Goal: Task Accomplishment & Management: Use online tool/utility

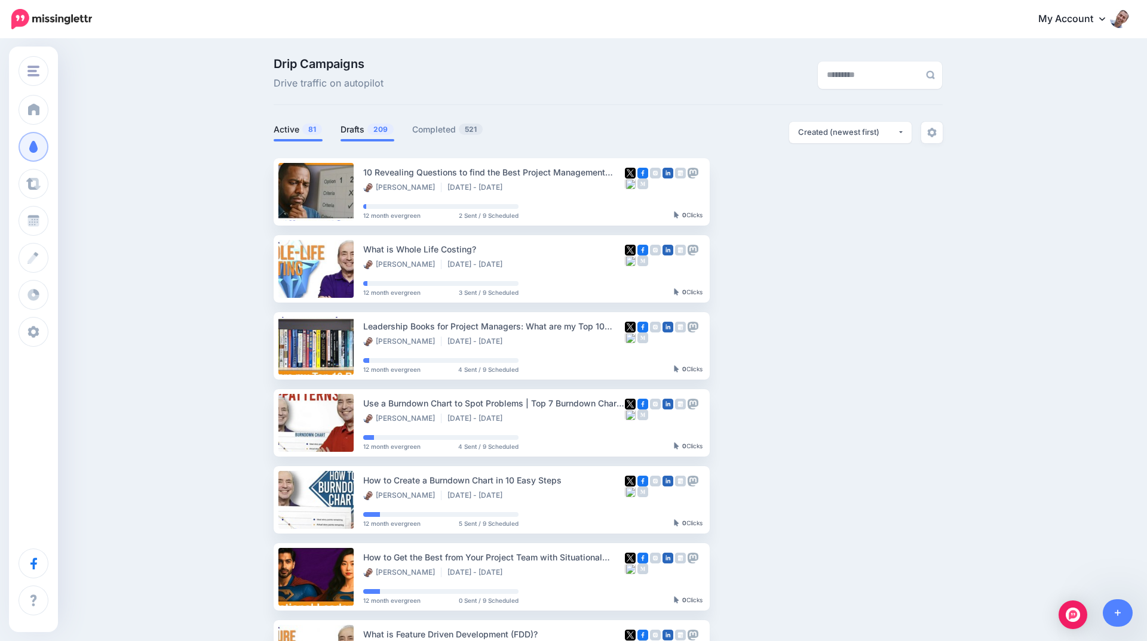
click at [361, 127] on link "Drafts 209" at bounding box center [367, 129] width 54 height 14
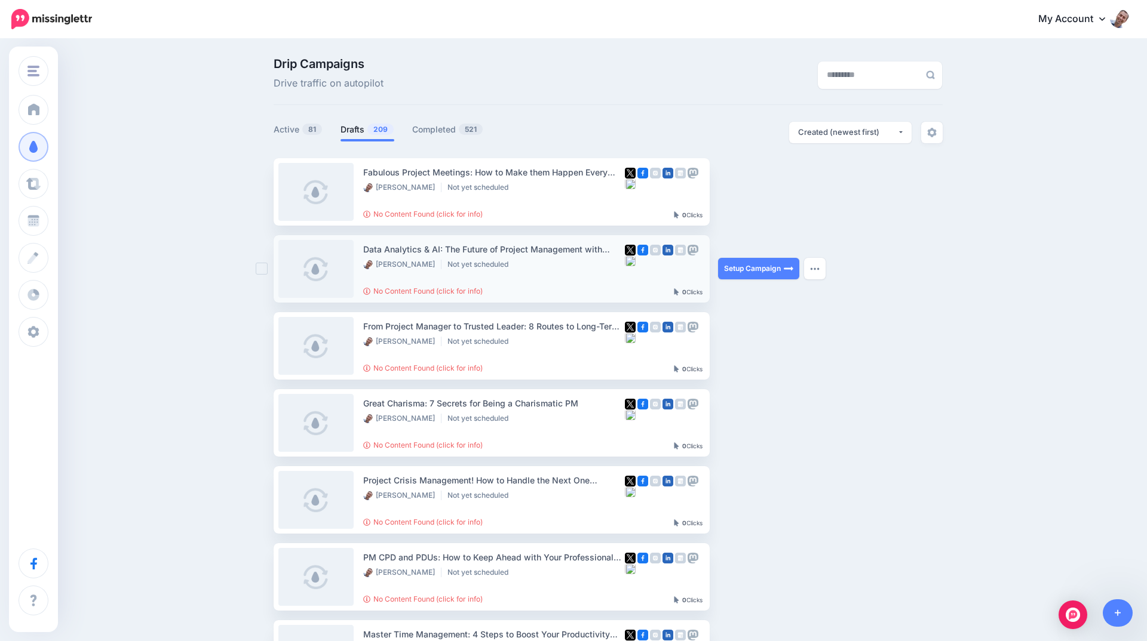
click at [514, 250] on div "Data Analytics & AI: The Future of Project Management with [PERSON_NAME] 🚀 - Yo…" at bounding box center [494, 249] width 262 height 14
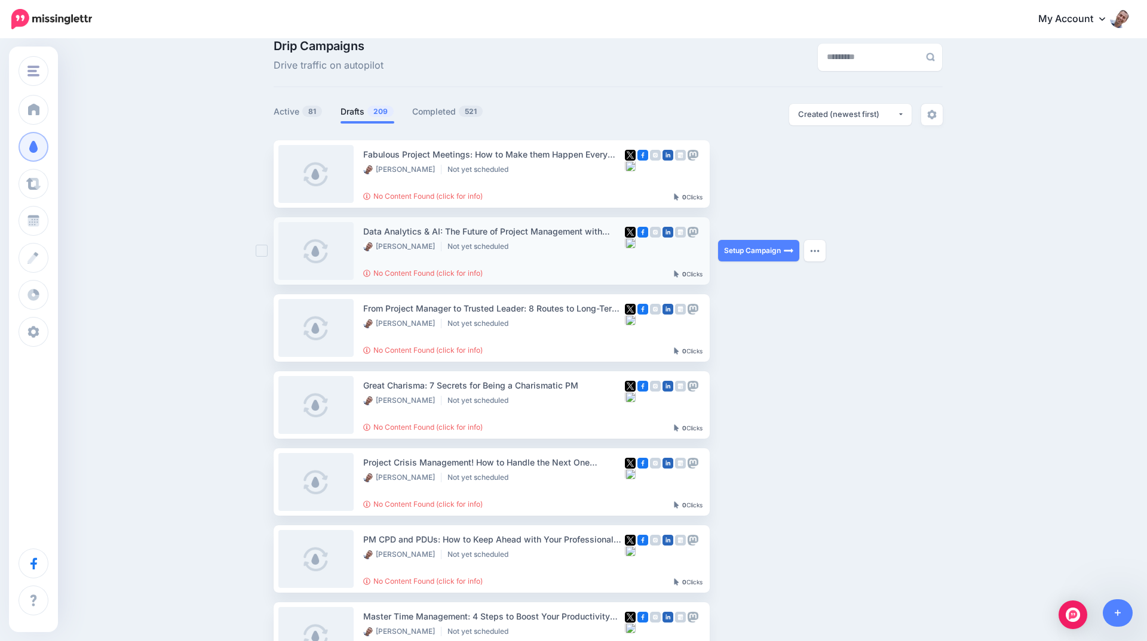
scroll to position [13, 0]
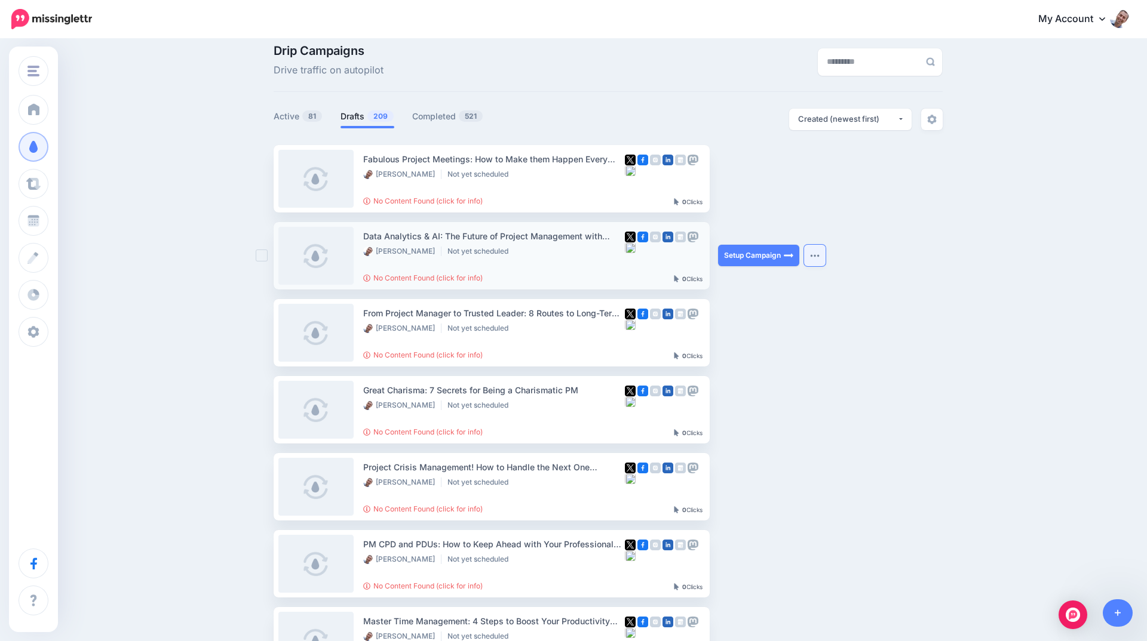
click at [815, 256] on img "button" at bounding box center [815, 256] width 10 height 4
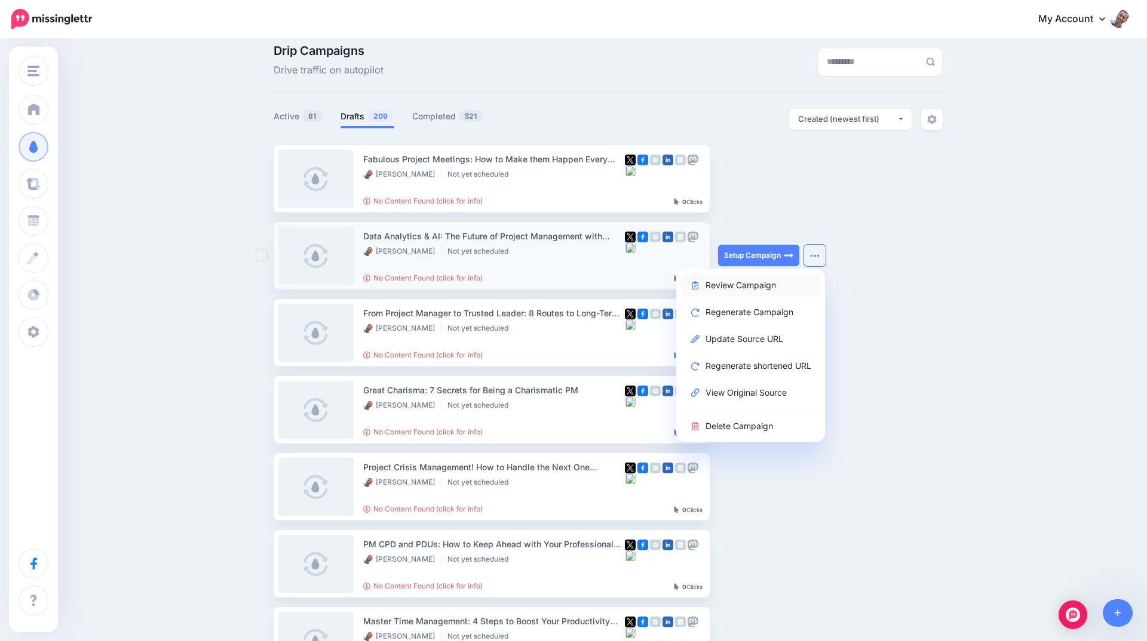
click at [723, 286] on link "Review Campaign" at bounding box center [750, 284] width 139 height 23
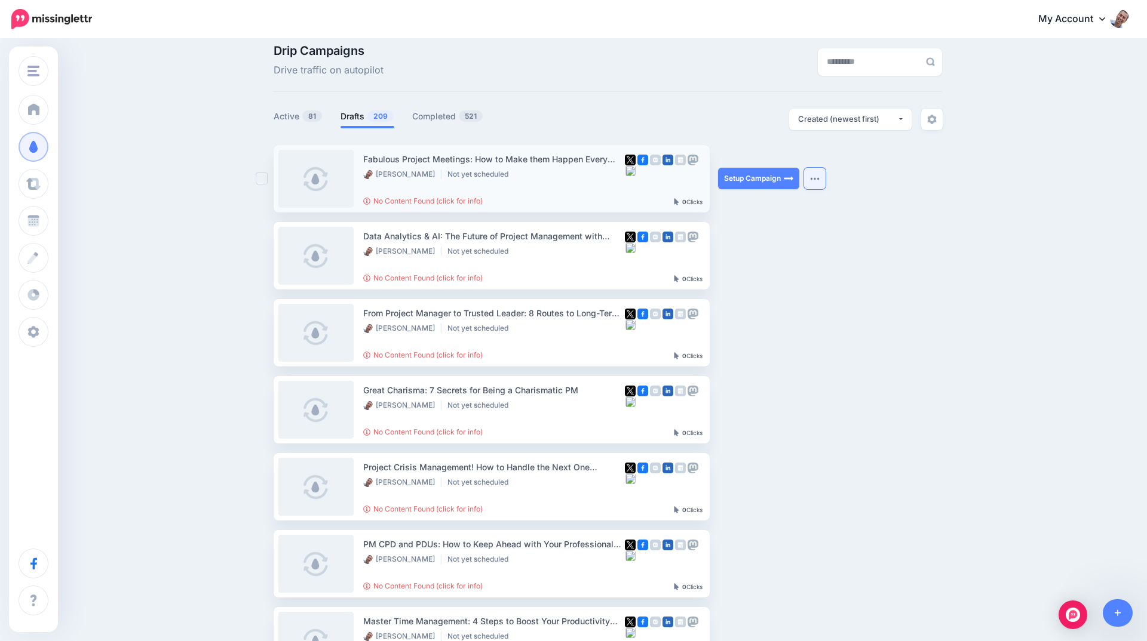
click at [807, 178] on button "button" at bounding box center [814, 178] width 21 height 21
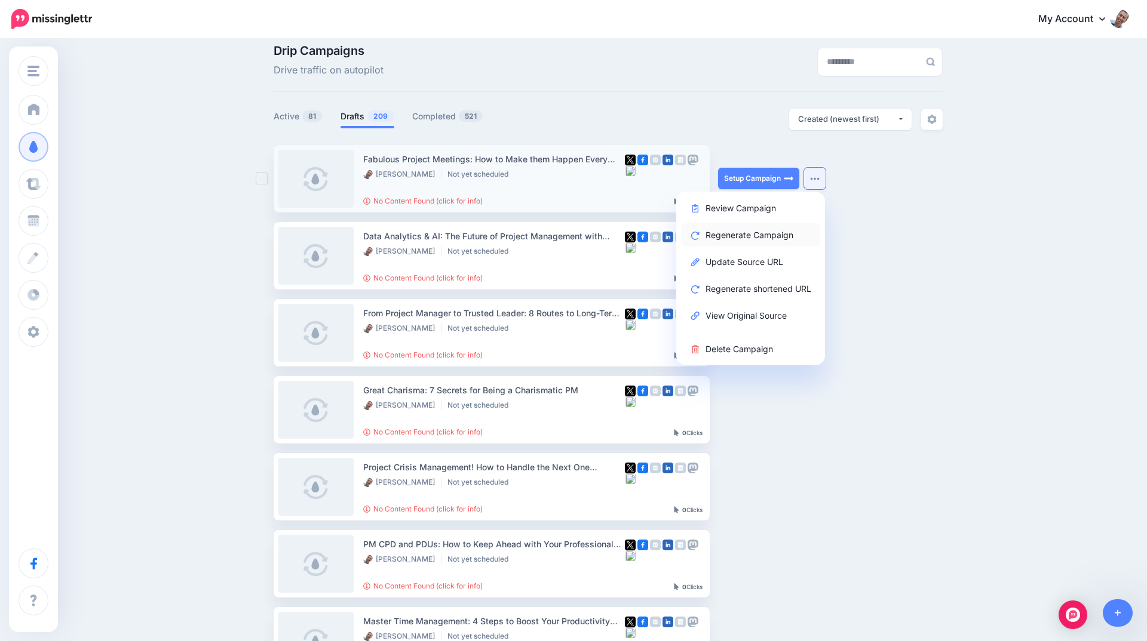
click at [760, 233] on link "Regenerate Campaign" at bounding box center [750, 234] width 139 height 23
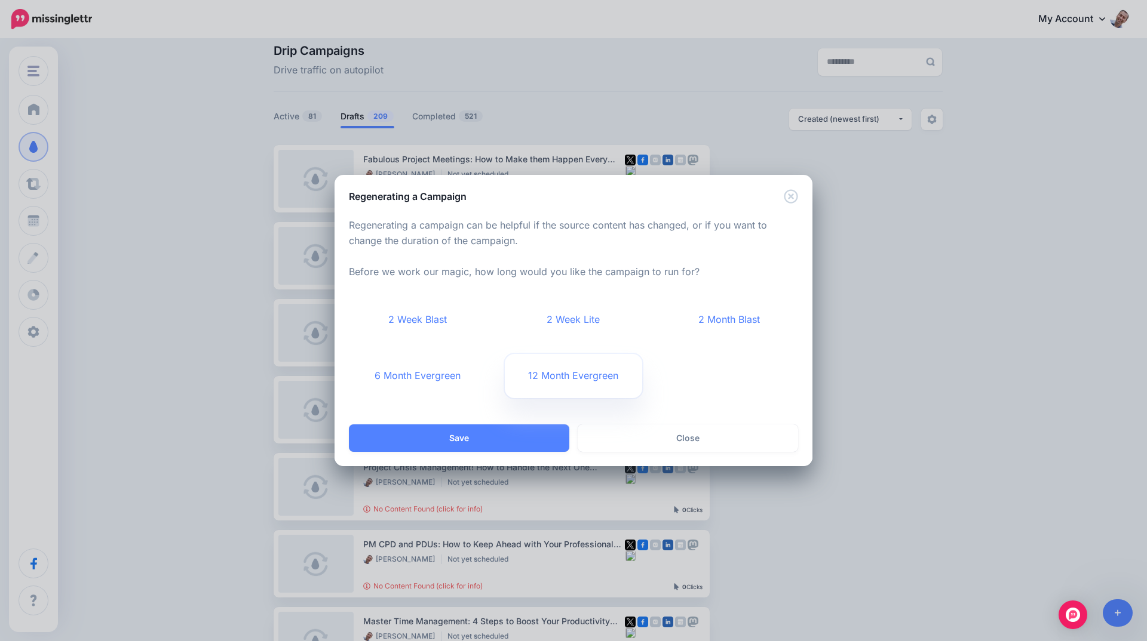
click at [570, 379] on link "12 Month Evergreen" at bounding box center [574, 376] width 138 height 44
click at [481, 430] on button "Save" at bounding box center [459, 438] width 220 height 27
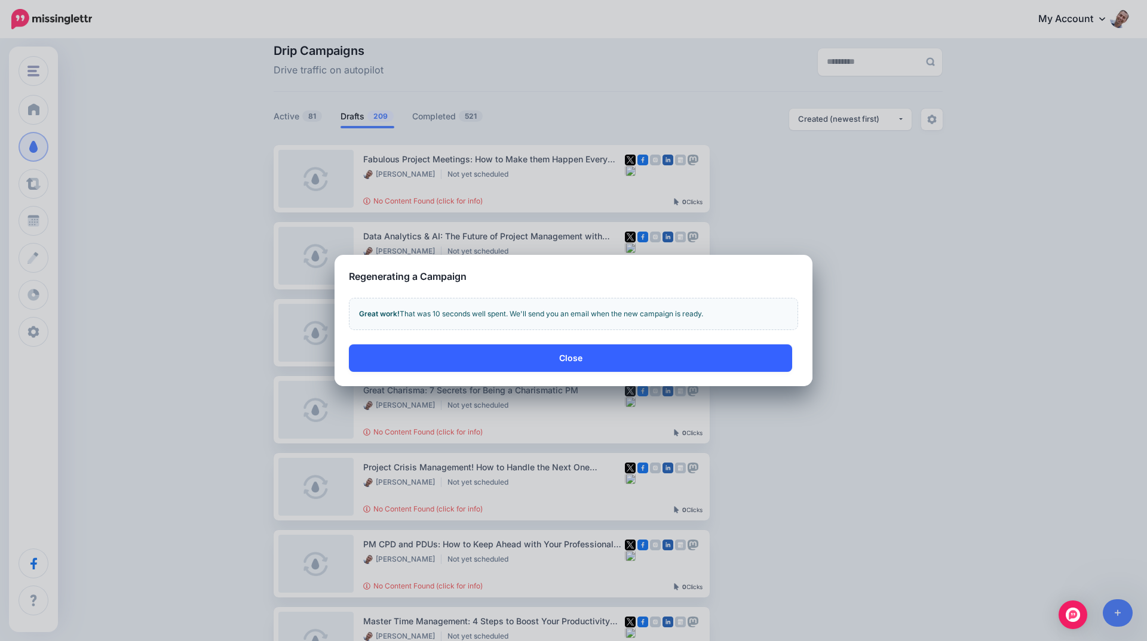
click at [691, 364] on button "Close" at bounding box center [570, 358] width 443 height 27
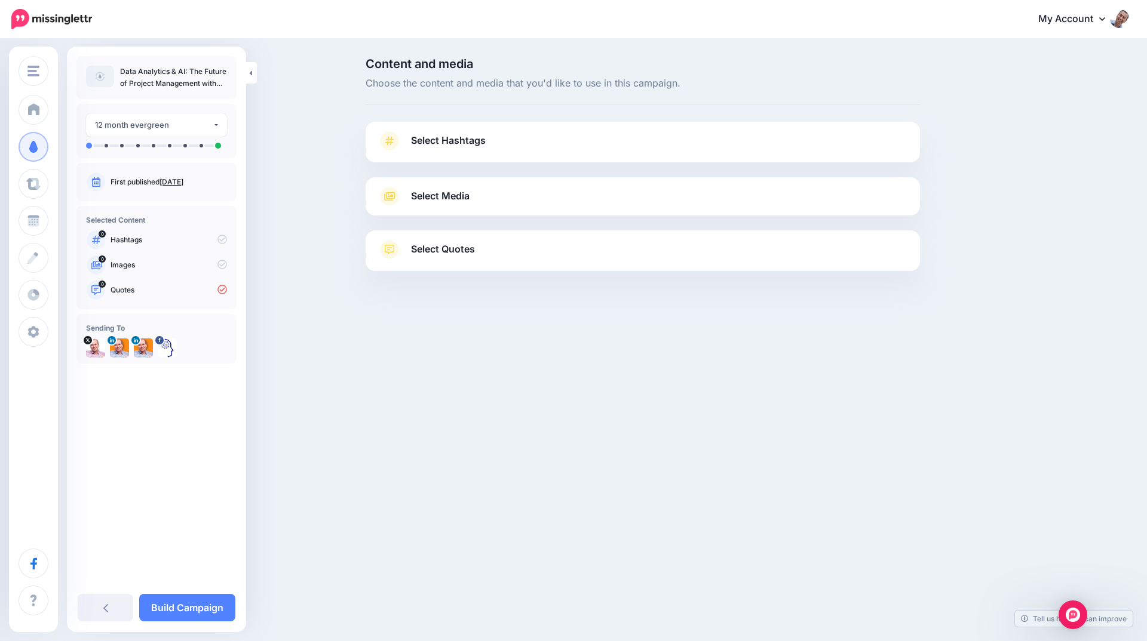
click at [447, 250] on span "Select Quotes" at bounding box center [443, 249] width 64 height 16
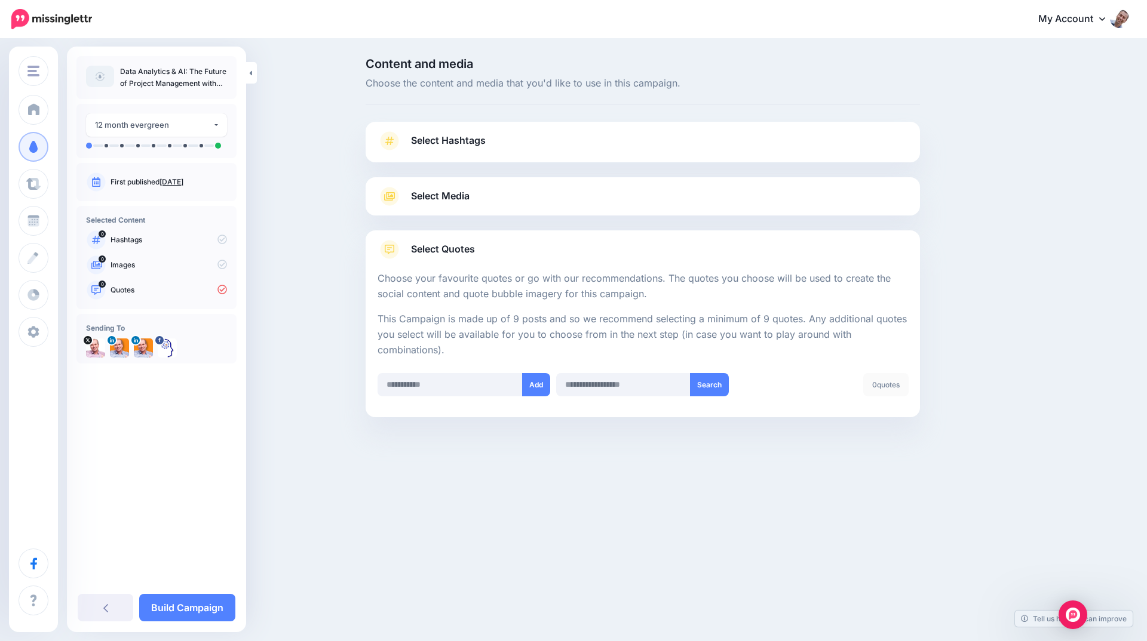
click at [448, 250] on span "Select Quotes" at bounding box center [443, 249] width 64 height 16
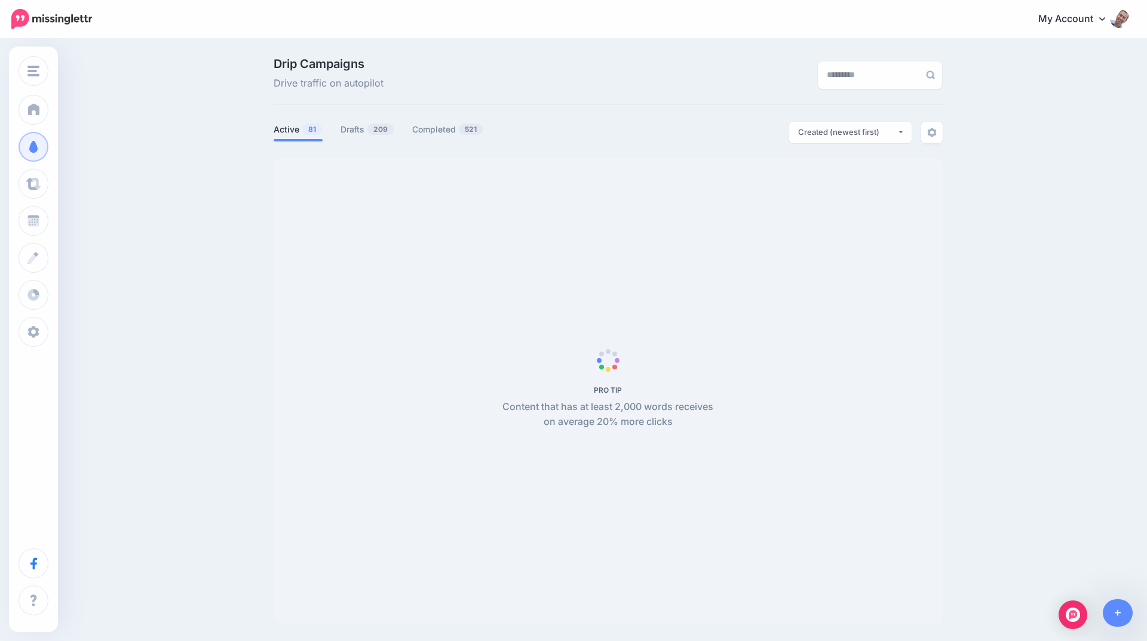
scroll to position [13, 0]
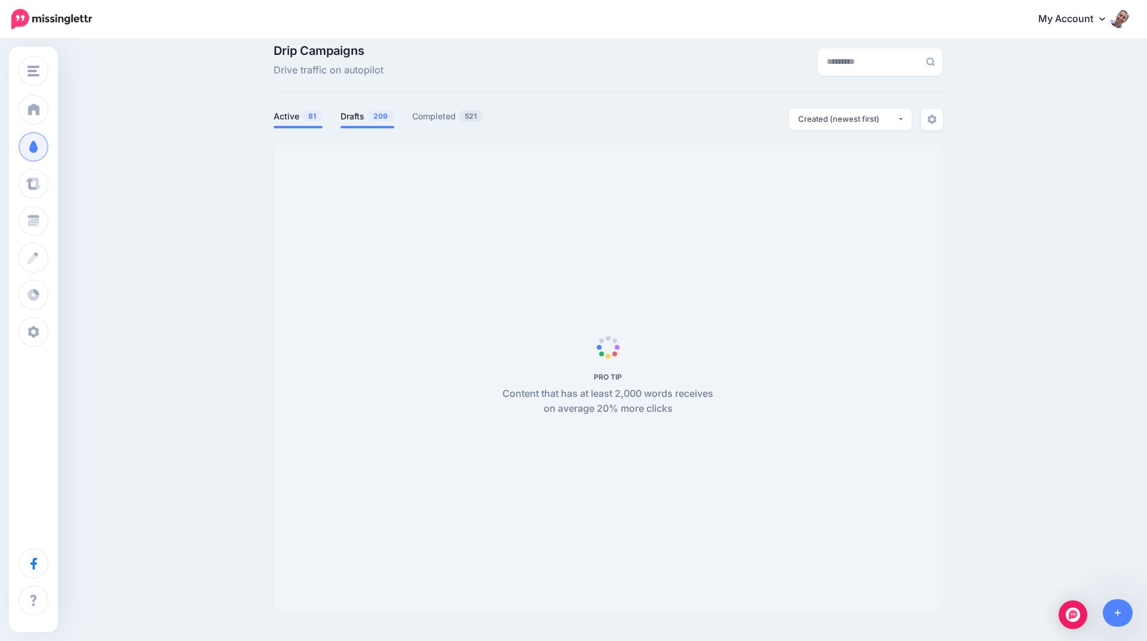
click at [346, 113] on link "Drafts 209" at bounding box center [367, 116] width 54 height 14
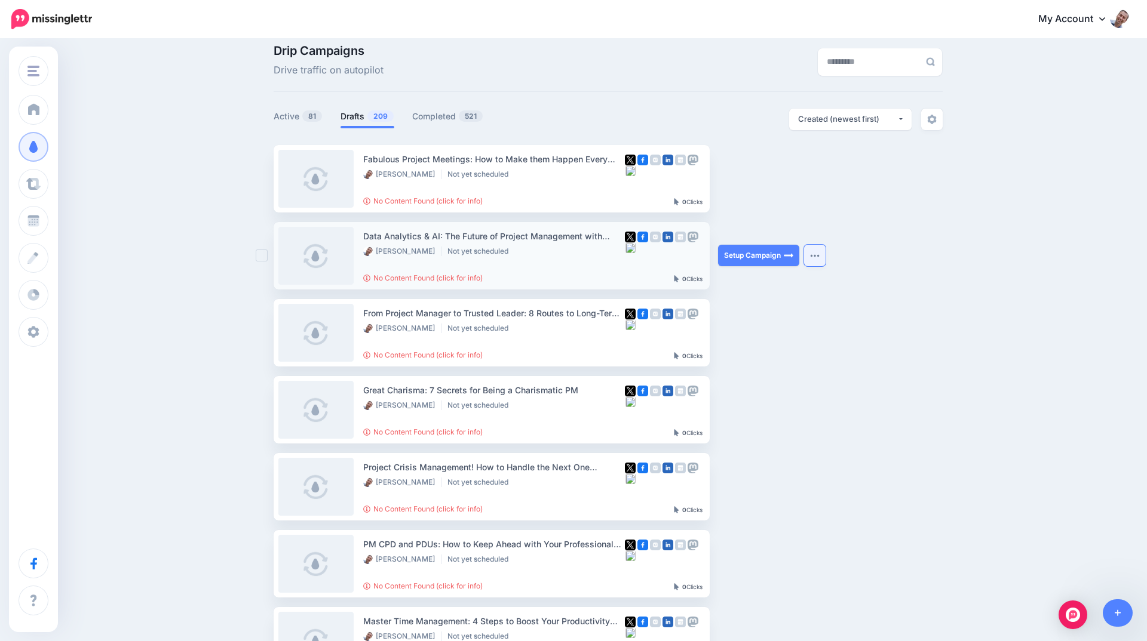
click at [807, 253] on button "button" at bounding box center [814, 255] width 21 height 21
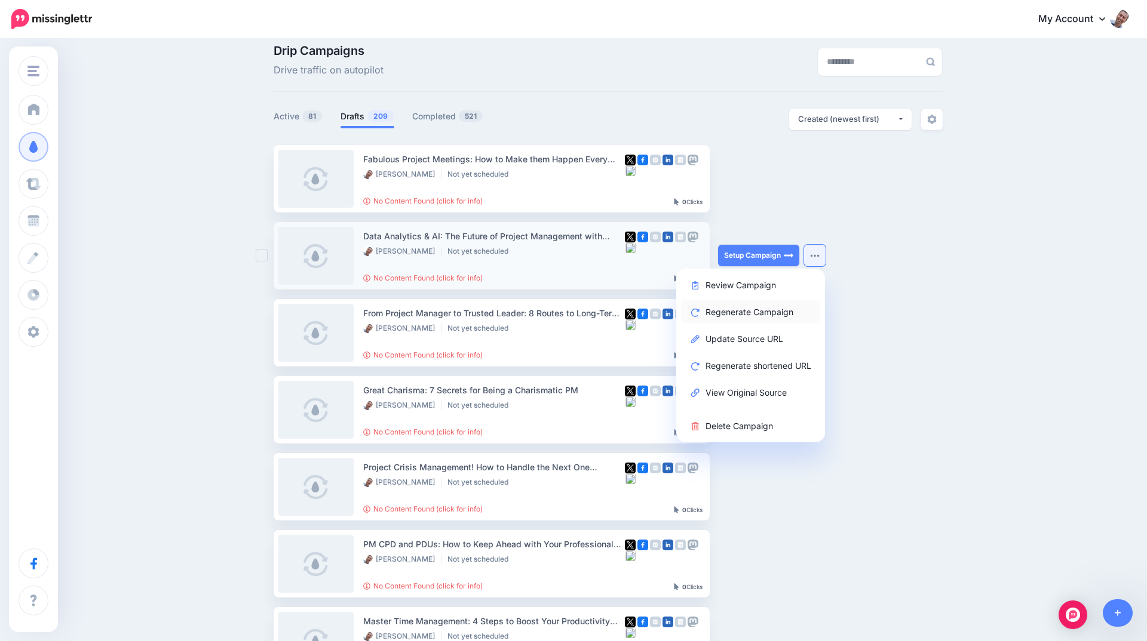
click at [742, 308] on link "Regenerate Campaign" at bounding box center [750, 311] width 139 height 23
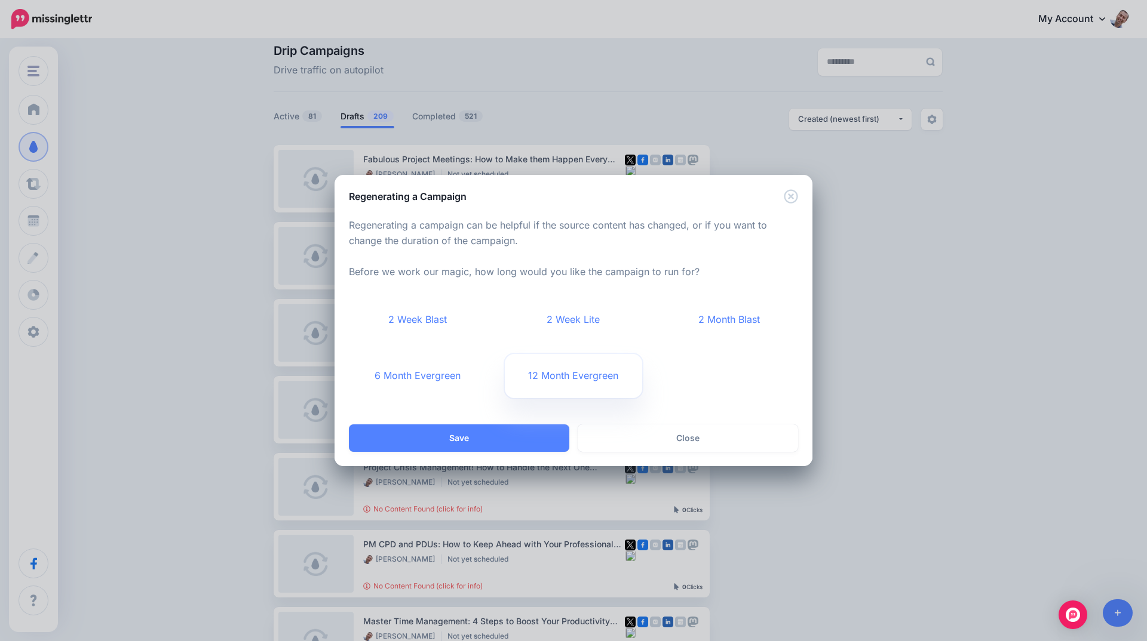
click at [543, 380] on link "12 Month Evergreen" at bounding box center [574, 376] width 138 height 44
click at [493, 442] on button "Save" at bounding box center [459, 438] width 220 height 27
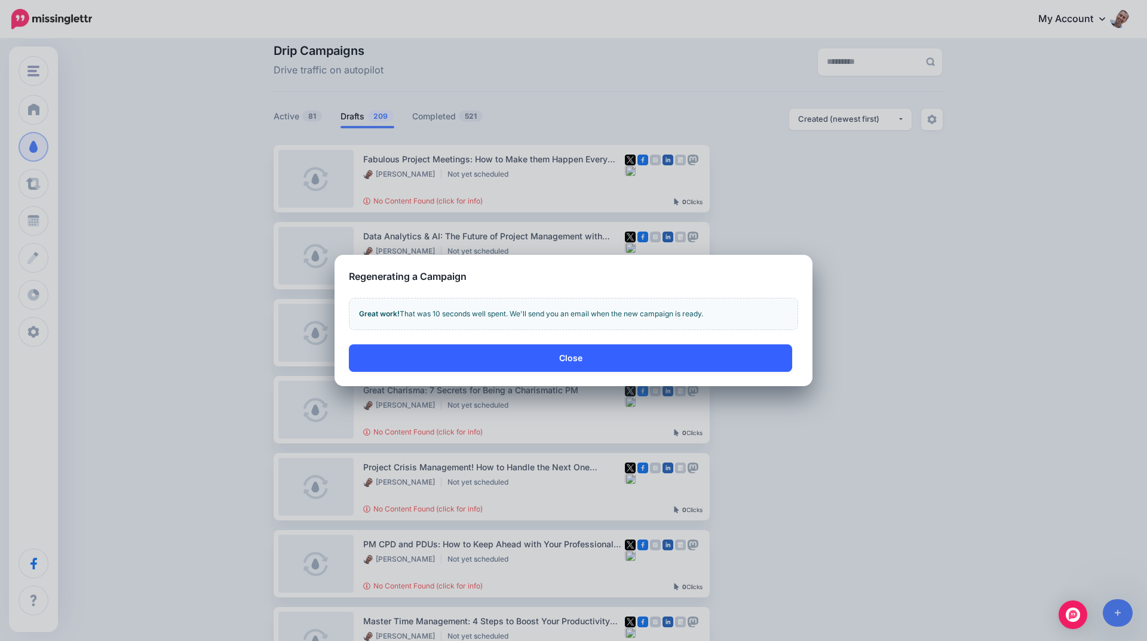
click at [460, 355] on button "Close" at bounding box center [570, 358] width 443 height 27
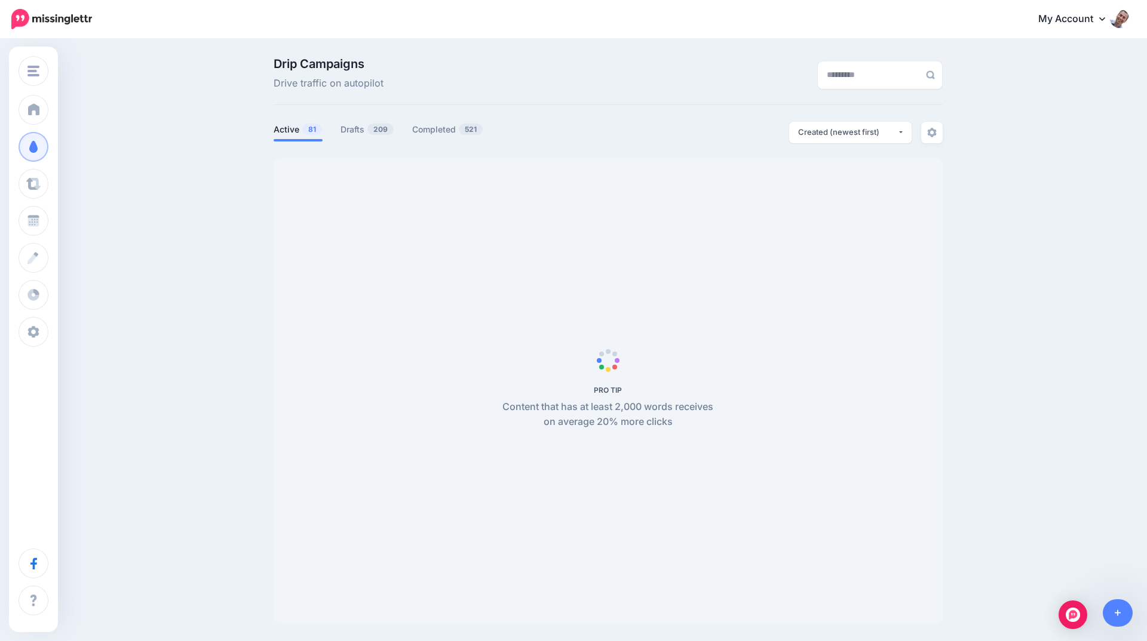
scroll to position [13, 0]
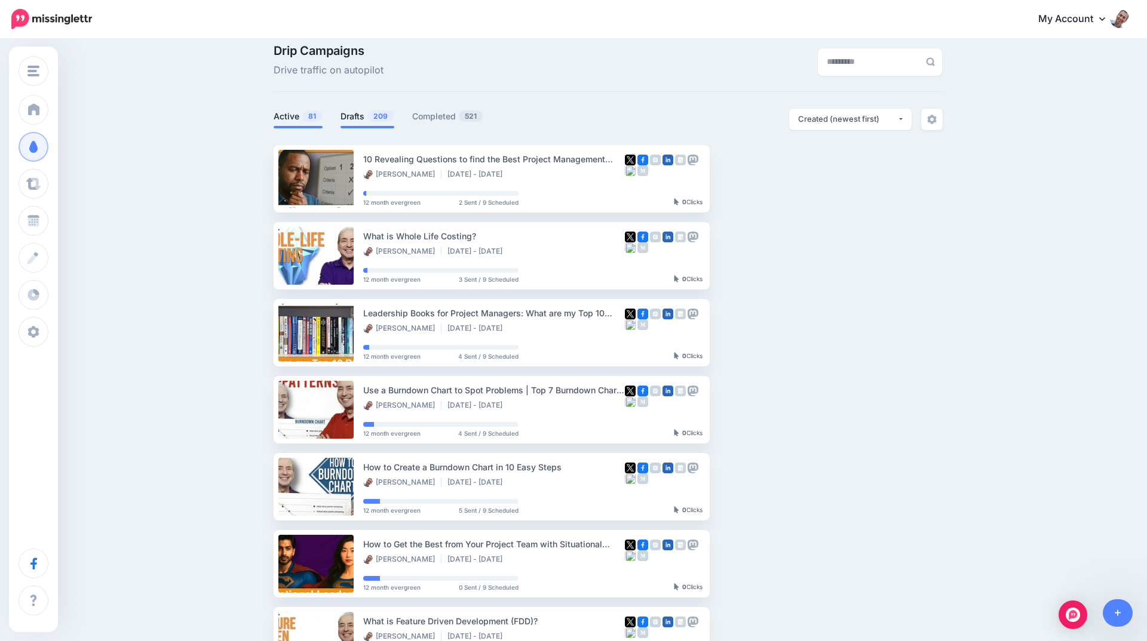
click at [372, 119] on span "209" at bounding box center [380, 115] width 26 height 11
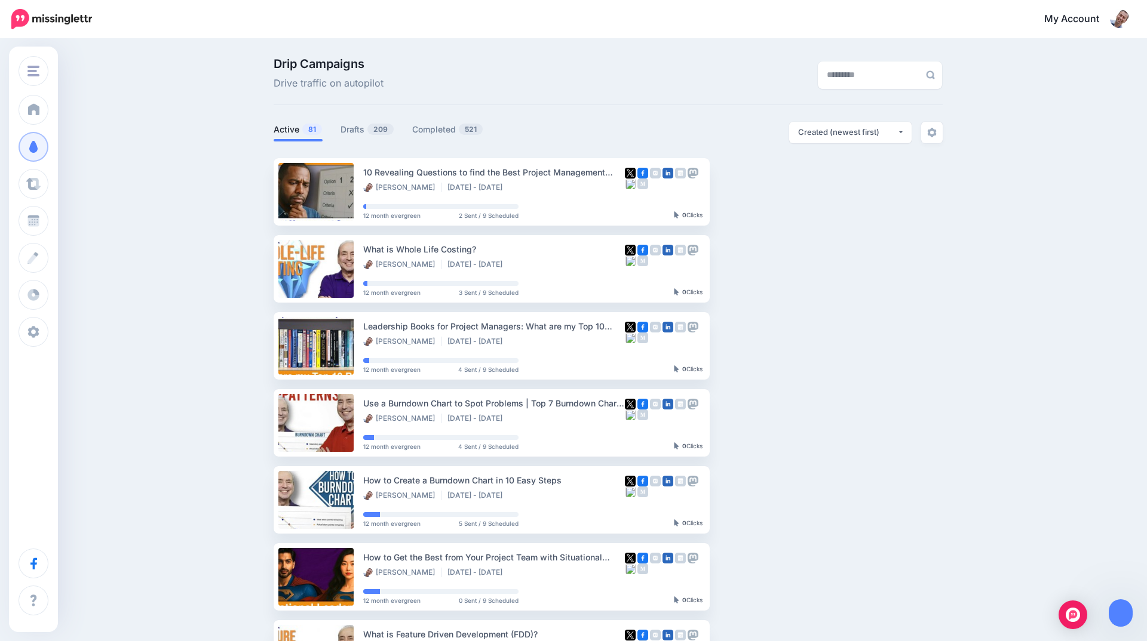
scroll to position [13, 0]
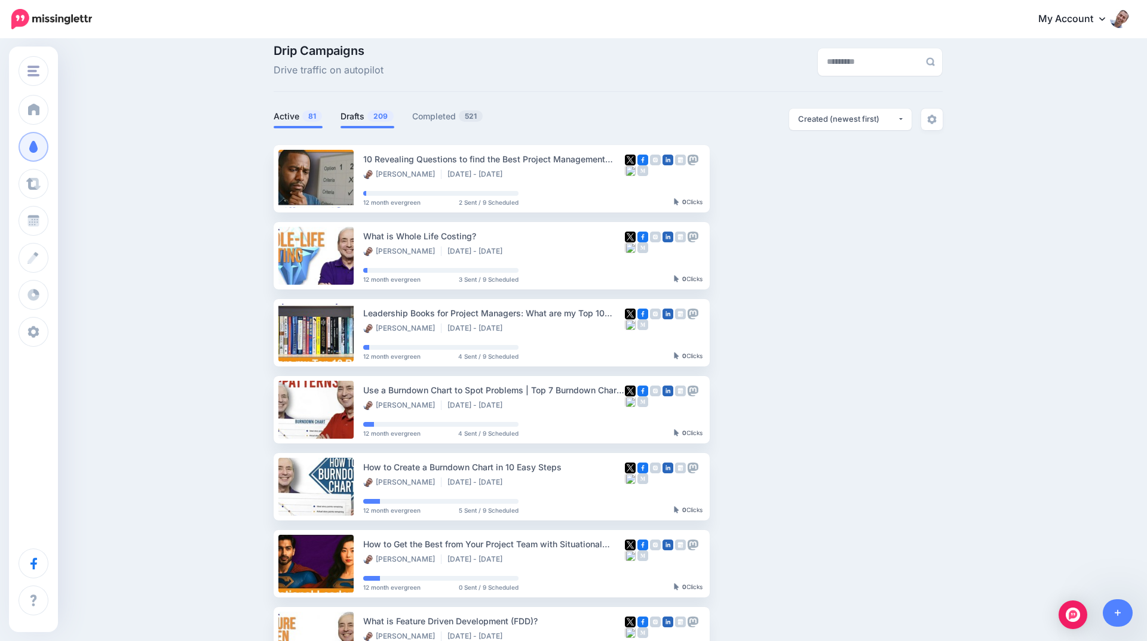
click at [377, 119] on span "209" at bounding box center [380, 115] width 26 height 11
